Goal: Navigation & Orientation: Go to known website

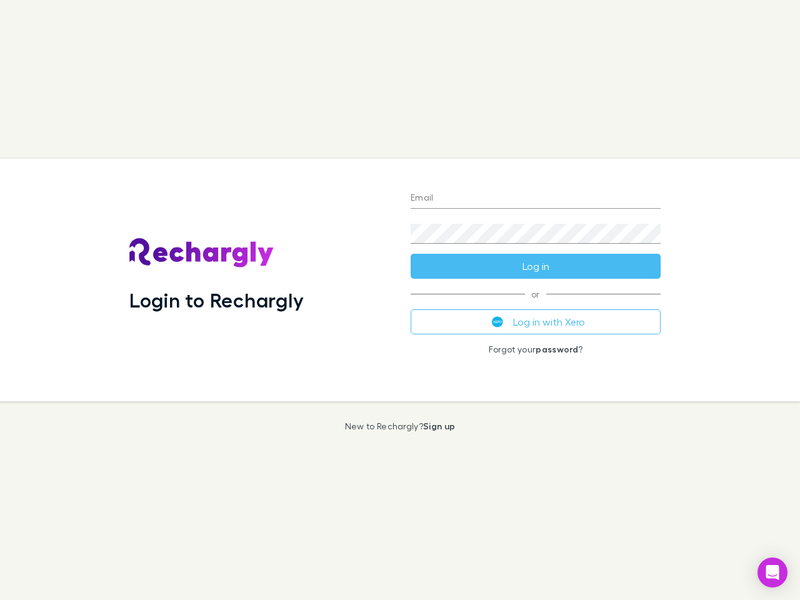
click at [400, 300] on div "Login to Rechargly" at bounding box center [259, 280] width 281 height 243
click at [536, 199] on input "Email" at bounding box center [536, 199] width 250 height 20
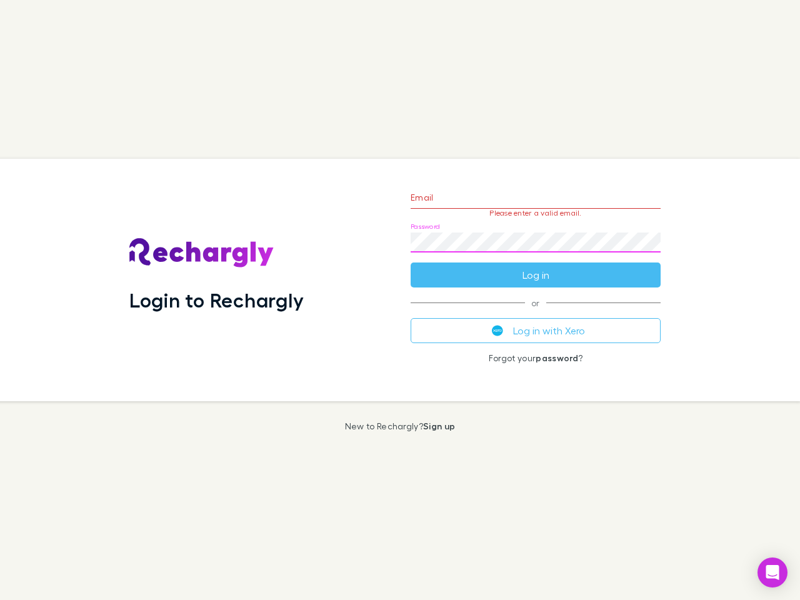
click at [536, 266] on form "Email Please enter a valid email. Password Log in" at bounding box center [536, 233] width 250 height 109
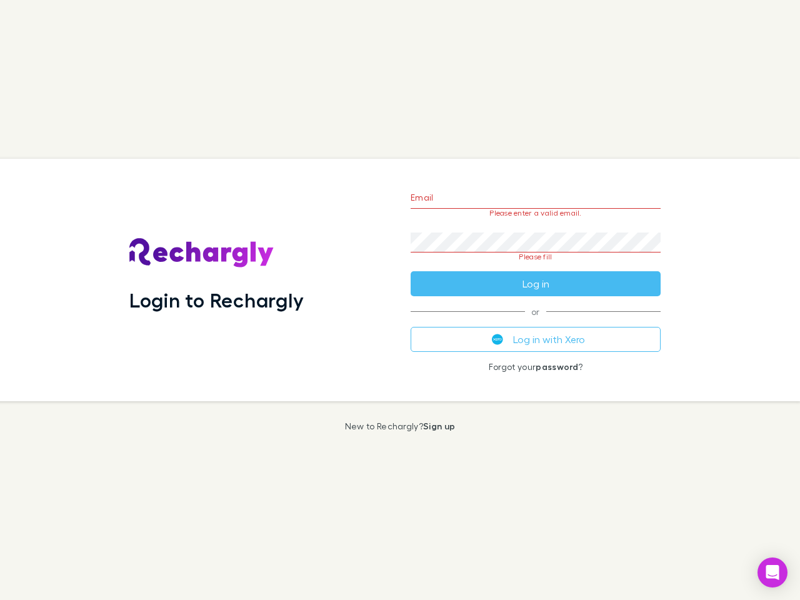
click at [536, 322] on div "Email Please enter a valid email. Password Please fill Log in or Log in with Xe…" at bounding box center [536, 280] width 270 height 243
click at [773, 573] on icon "Open Intercom Messenger" at bounding box center [773, 572] width 13 height 15
